Goal: Information Seeking & Learning: Learn about a topic

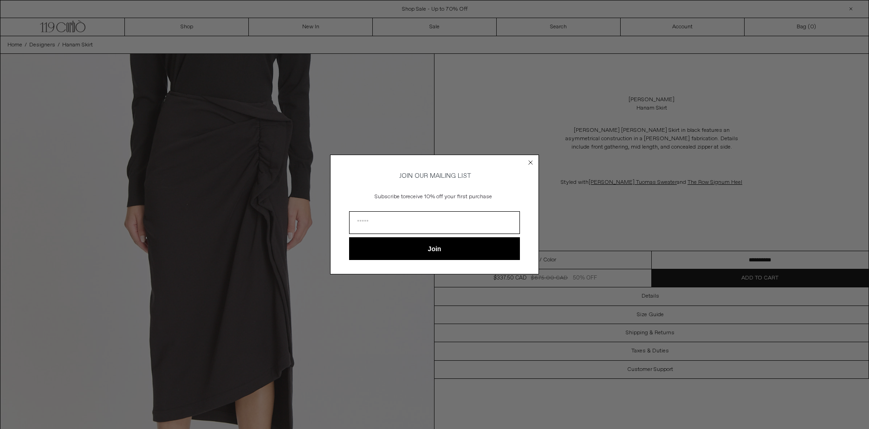
click at [528, 158] on circle "Close dialog" at bounding box center [531, 162] width 9 height 9
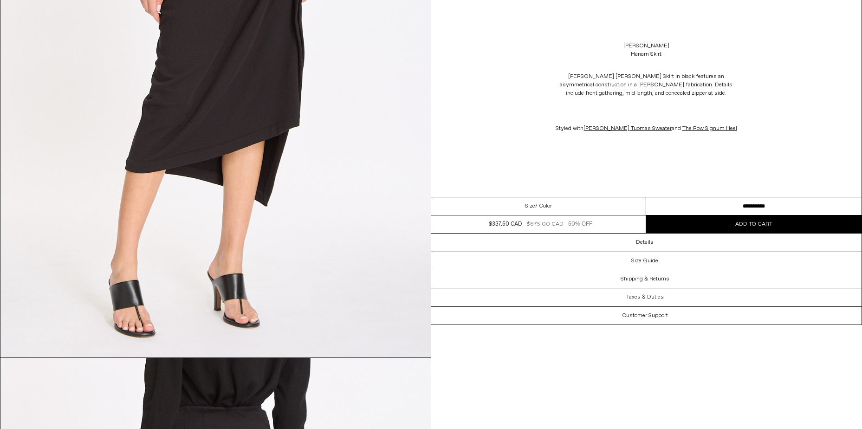
scroll to position [867, 0]
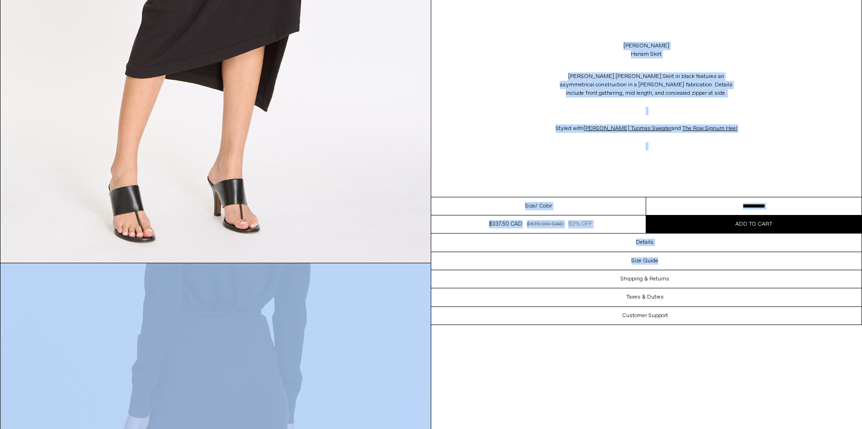
drag, startPoint x: 861, startPoint y: 268, endPoint x: 859, endPoint y: 365, distance: 96.1
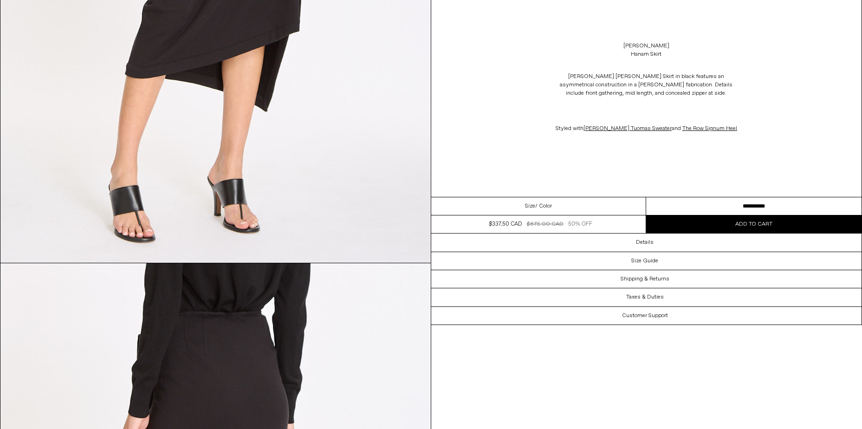
click at [709, 308] on div "Customer Support" at bounding box center [646, 316] width 431 height 18
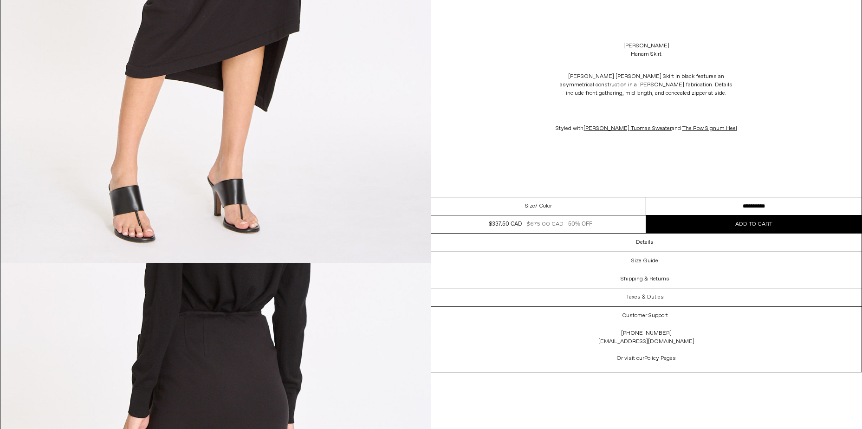
click at [706, 298] on div "Taxes & Duties" at bounding box center [646, 297] width 431 height 18
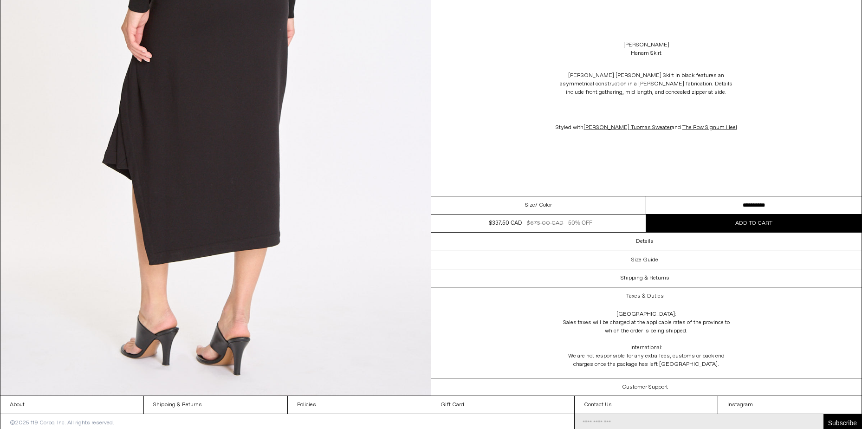
scroll to position [1284, 0]
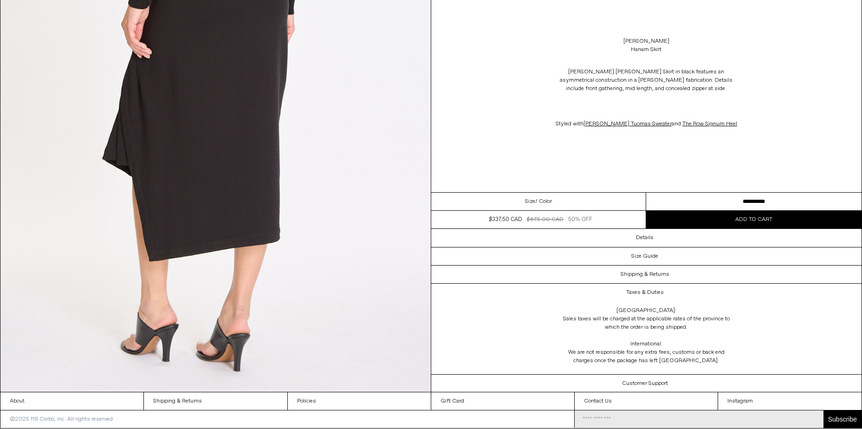
click at [64, 392] on link "About" at bounding box center [71, 401] width 143 height 18
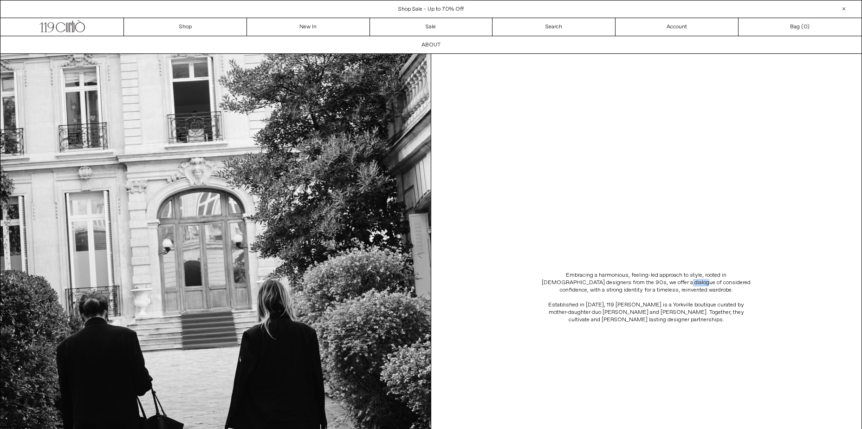
drag, startPoint x: 626, startPoint y: 280, endPoint x: 719, endPoint y: 314, distance: 98.9
click at [707, 302] on span "Embracing a harmonious, feeling-led approach to style, rooted in [DEMOGRAPHIC_D…" at bounding box center [647, 298] width 214 height 52
drag, startPoint x: 719, startPoint y: 314, endPoint x: 730, endPoint y: 322, distance: 13.2
click at [730, 322] on p "Established in [DATE], 119 [PERSON_NAME] is a Yorkville boutique curated by mot…" at bounding box center [647, 312] width 214 height 22
